Goal: Task Accomplishment & Management: Manage account settings

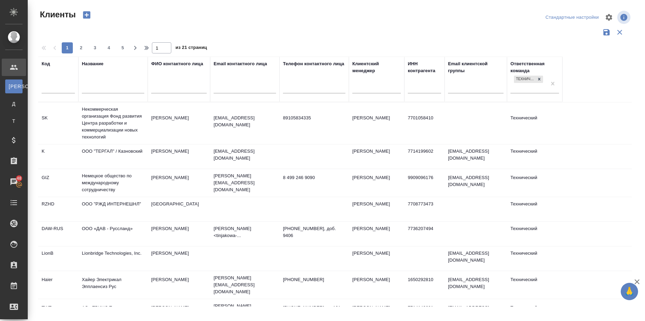
select select "RU"
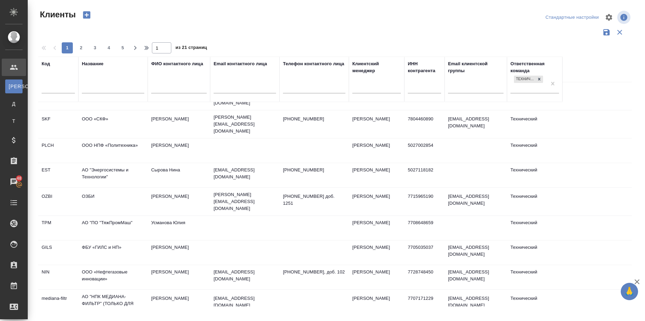
click at [86, 189] on td "ОЗБИ" at bounding box center [112, 201] width 69 height 24
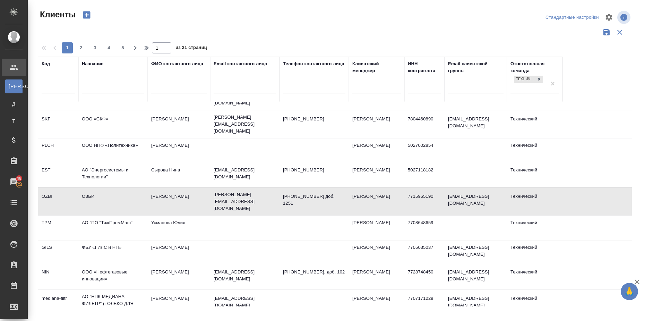
click at [86, 189] on td "ОЗБИ" at bounding box center [112, 201] width 69 height 24
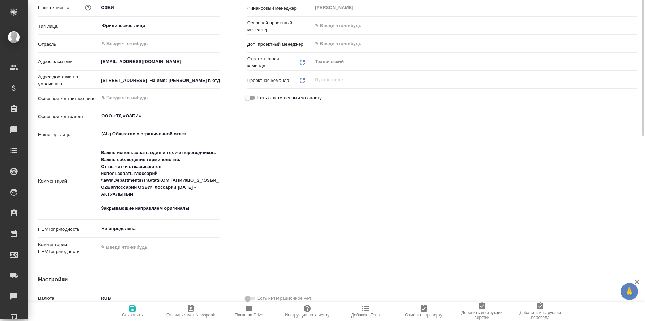
scroll to position [173, 0]
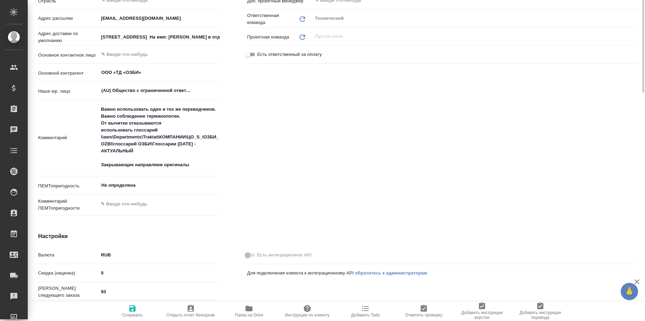
type textarea "x"
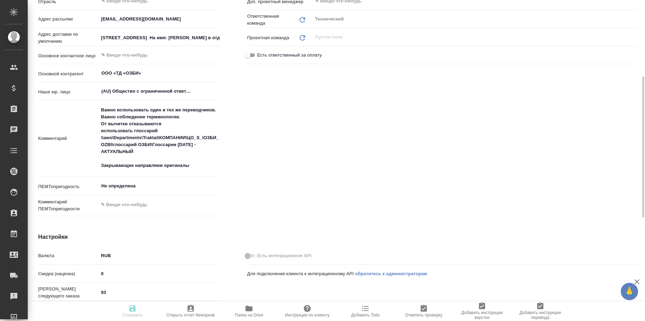
type textarea "x"
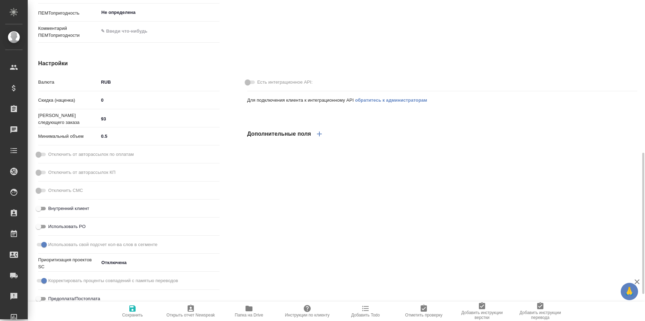
type textarea "x"
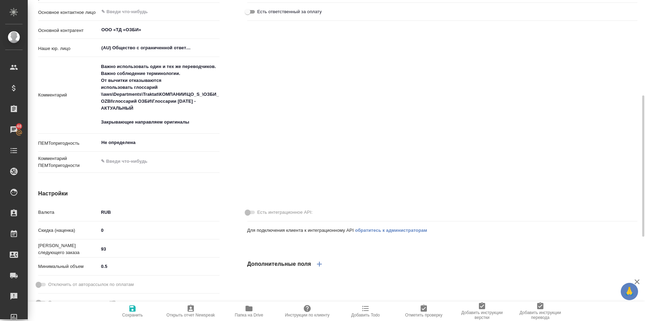
scroll to position [43, 0]
